Goal: Task Accomplishment & Management: Use online tool/utility

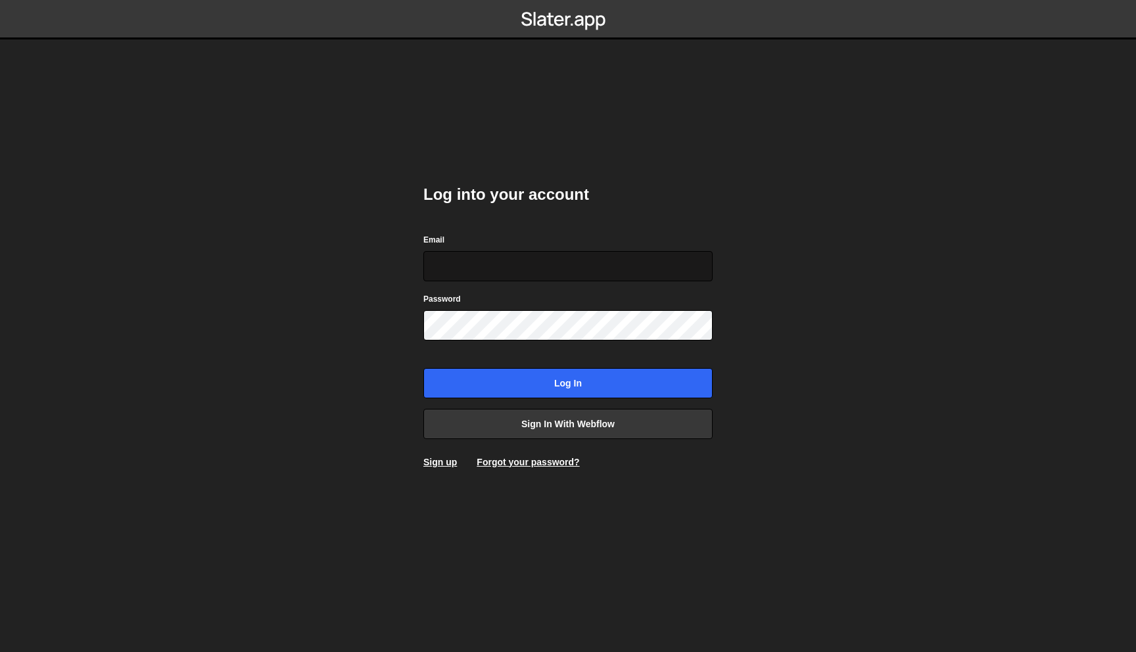
click at [548, 260] on input "Email" at bounding box center [567, 266] width 289 height 30
type input "[EMAIL_ADDRESS][DOMAIN_NAME]"
click at [555, 277] on input "[EMAIL_ADDRESS][DOMAIN_NAME]" at bounding box center [567, 266] width 289 height 30
click at [712, 187] on div "Log into your account Email [EMAIL_ADDRESS][DOMAIN_NAME] Password Log in Sign i…" at bounding box center [568, 326] width 329 height 652
click at [577, 308] on div "Password" at bounding box center [567, 316] width 289 height 49
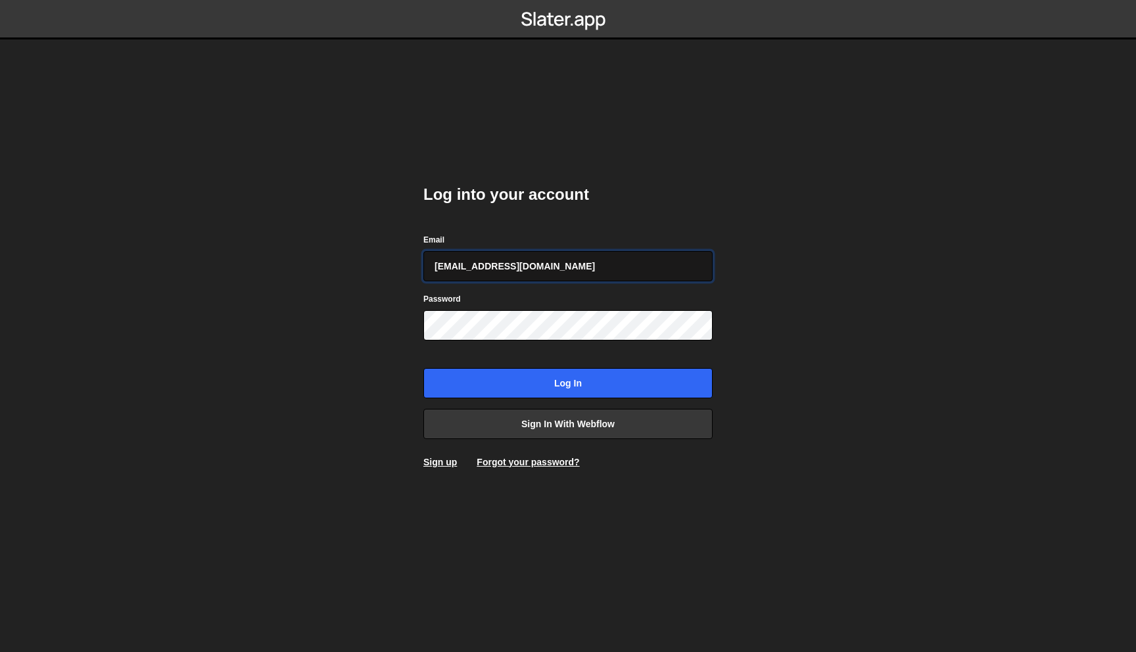
click at [594, 269] on input "[EMAIL_ADDRESS][DOMAIN_NAME]" at bounding box center [567, 266] width 289 height 30
click at [633, 189] on h2 "Log into your account" at bounding box center [567, 194] width 289 height 21
click at [567, 381] on input "Log in" at bounding box center [567, 383] width 289 height 30
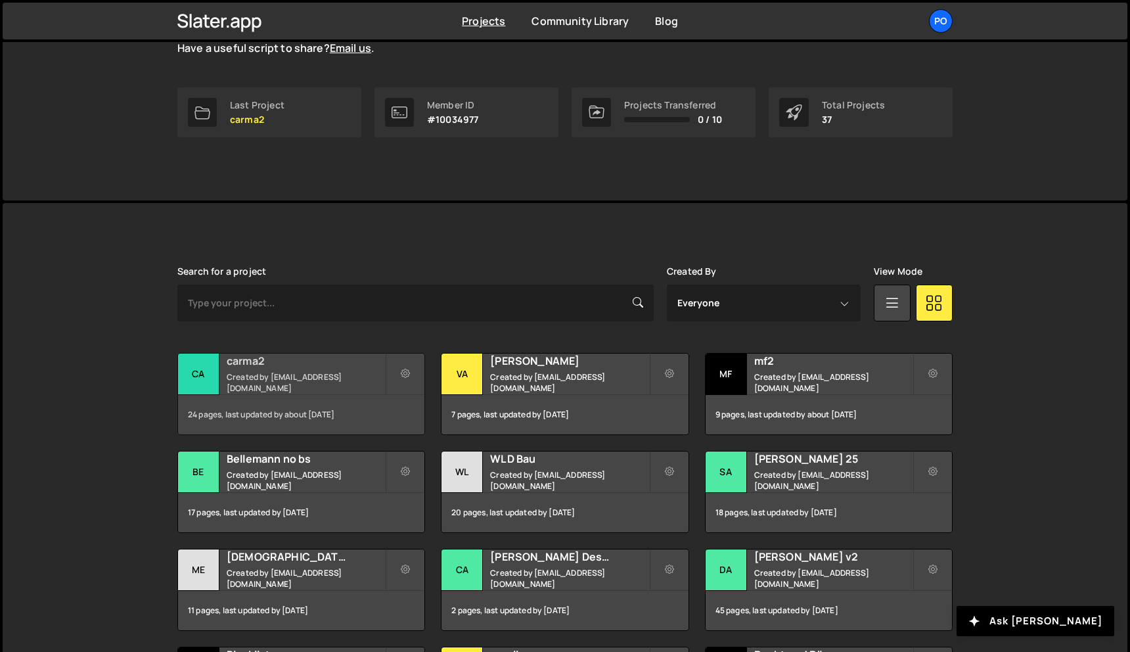
scroll to position [179, 0]
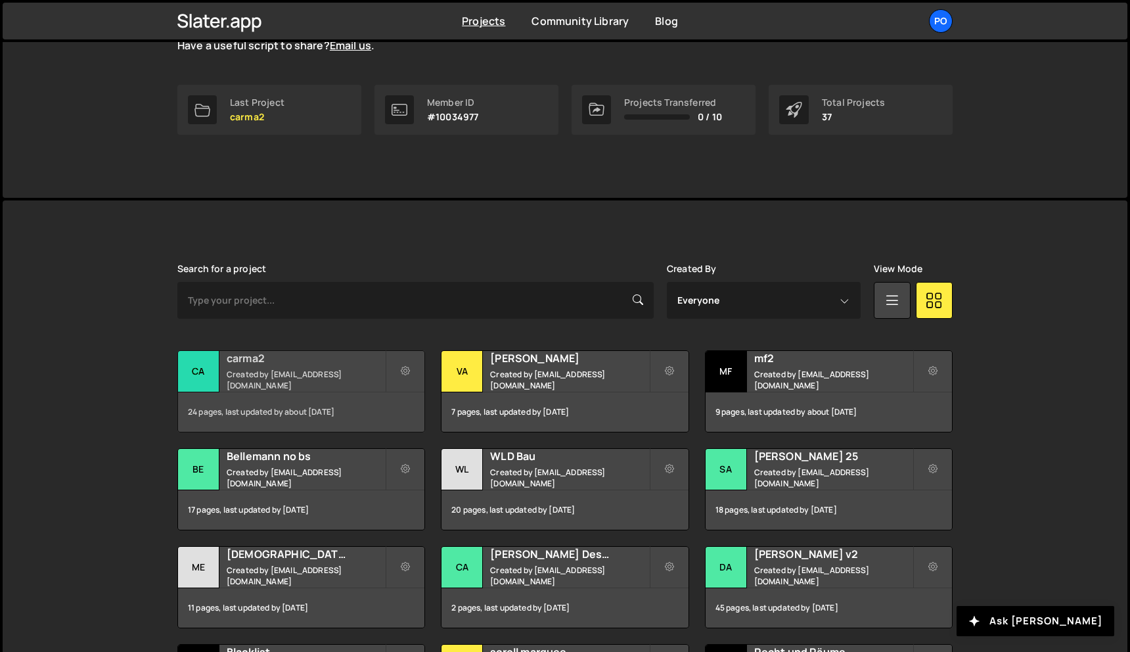
click at [320, 365] on h2 "carma2" at bounding box center [306, 358] width 158 height 14
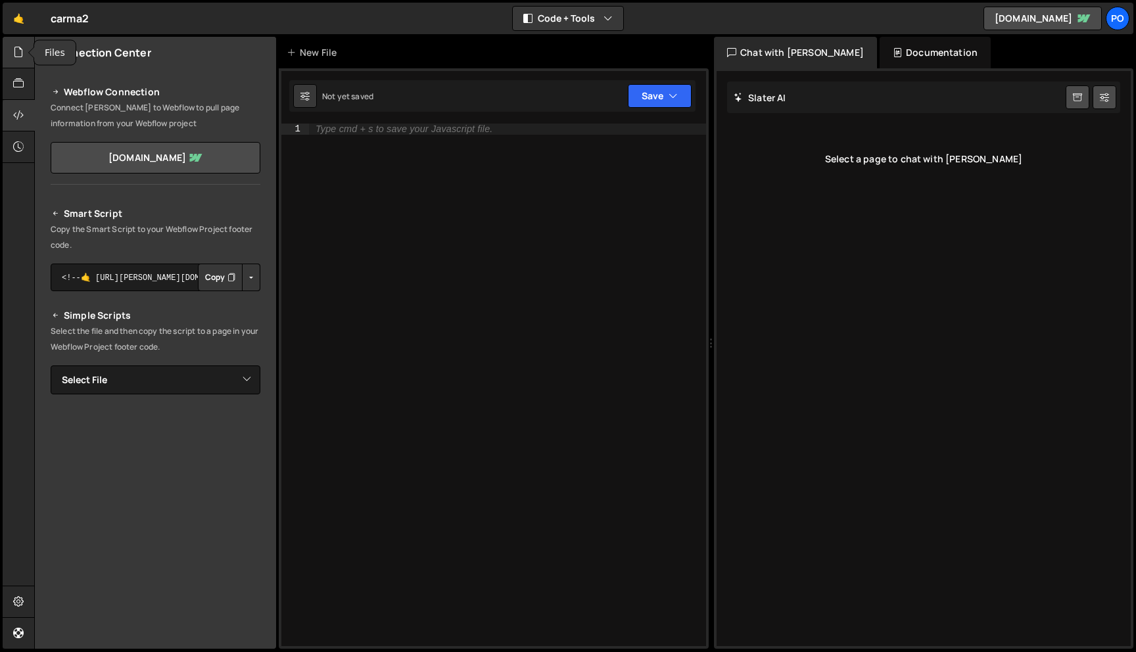
click at [20, 63] on div at bounding box center [19, 53] width 32 height 32
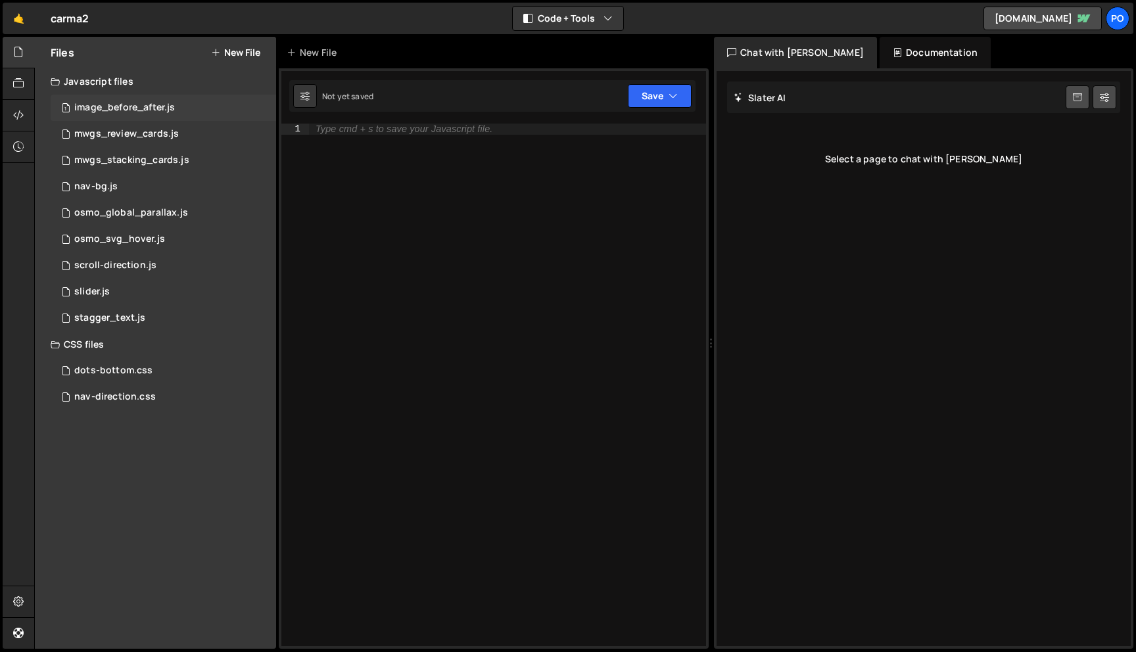
click at [179, 99] on div "1 image_before_after.js 0" at bounding box center [163, 108] width 225 height 26
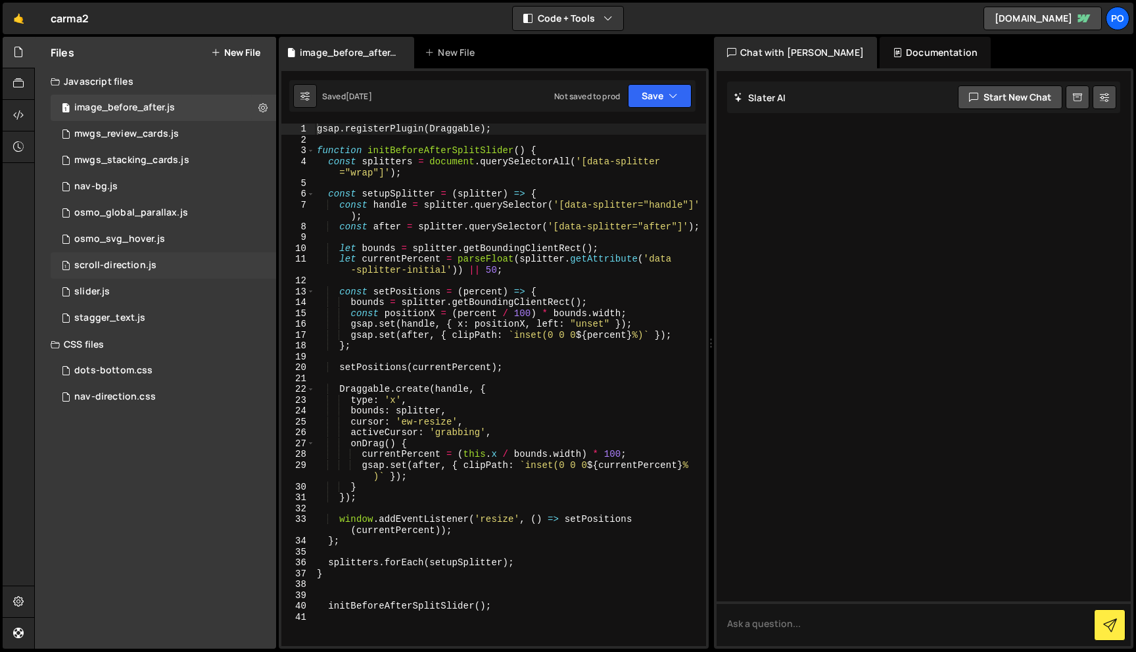
click at [158, 266] on div "1 scroll-direction.js 0" at bounding box center [163, 265] width 225 height 26
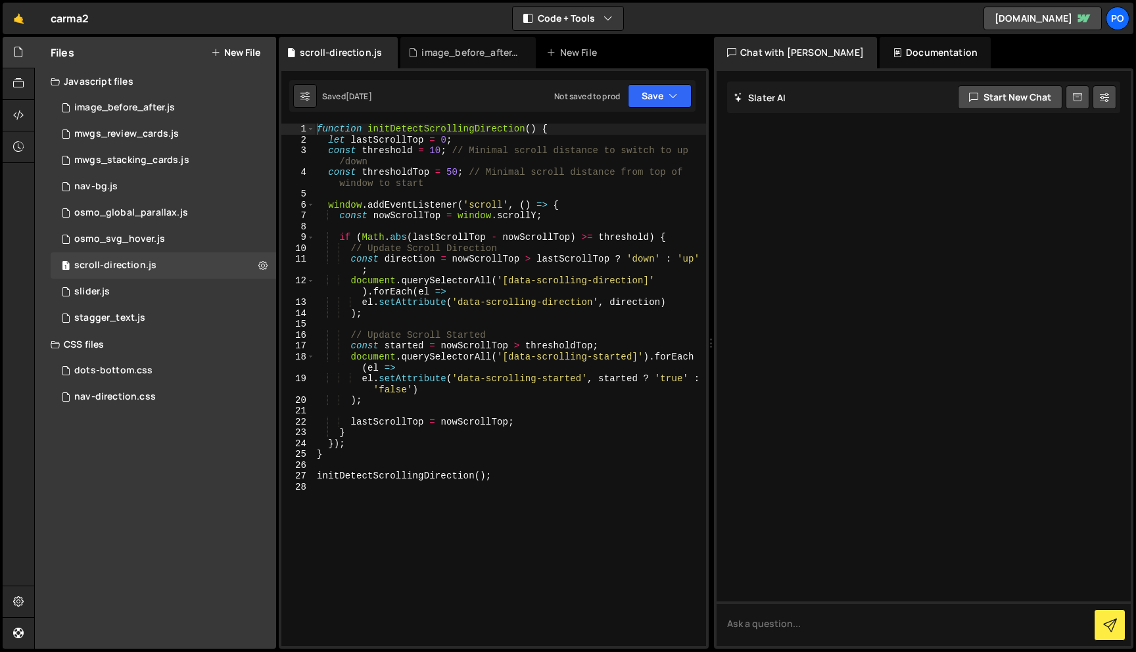
click at [468, 189] on div "function initDetectScrollingDirection ( ) { let lastScrollTop = 0 ; const thres…" at bounding box center [510, 396] width 392 height 544
